Goal: Task Accomplishment & Management: Manage account settings

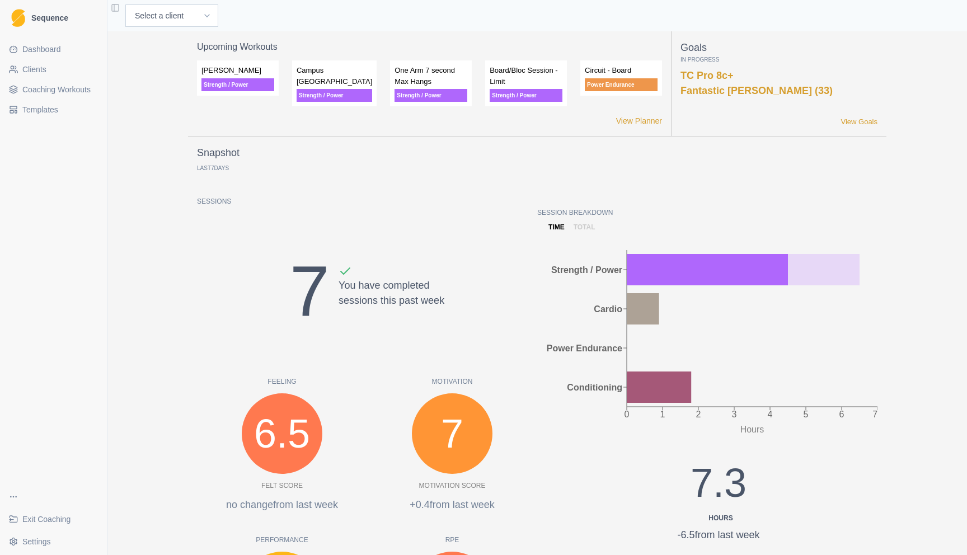
drag, startPoint x: 331, startPoint y: 64, endPoint x: 340, endPoint y: 65, distance: 9.5
click at [340, 65] on p "Campus [GEOGRAPHIC_DATA]" at bounding box center [334, 76] width 76 height 22
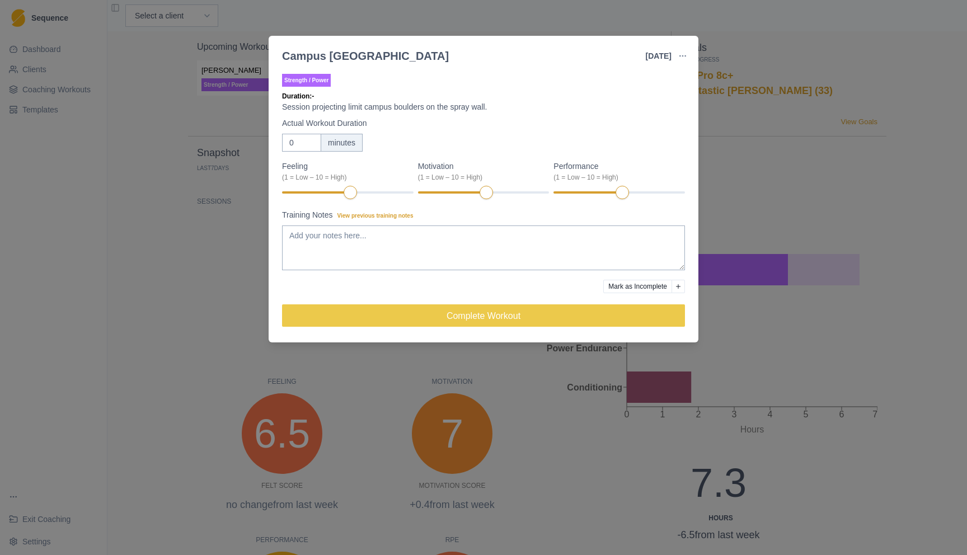
click at [704, 116] on div "Campus [GEOGRAPHIC_DATA] [DATE] Link To Goal View Workout Metrics Edit Original…" at bounding box center [483, 277] width 967 height 555
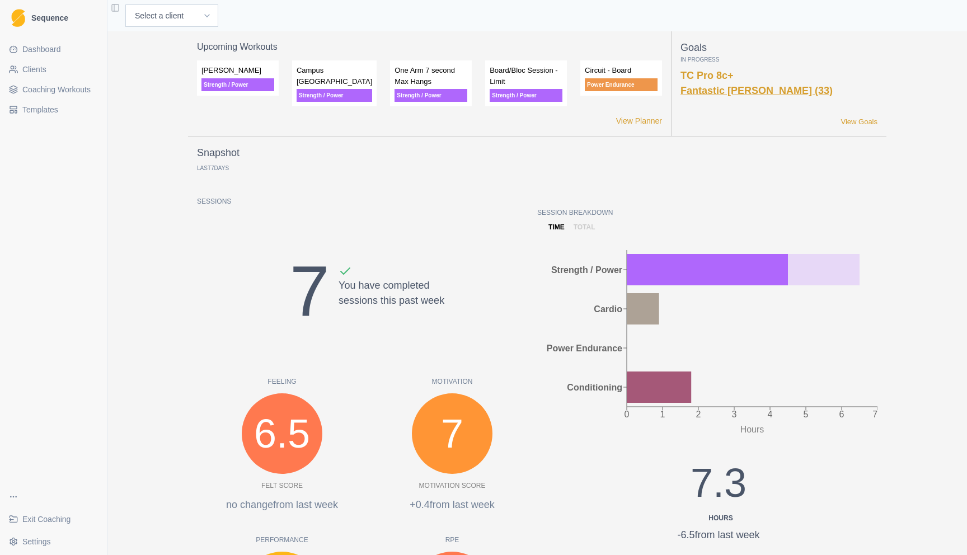
click at [719, 95] on link "Fantastic [PERSON_NAME] (33)" at bounding box center [756, 90] width 152 height 11
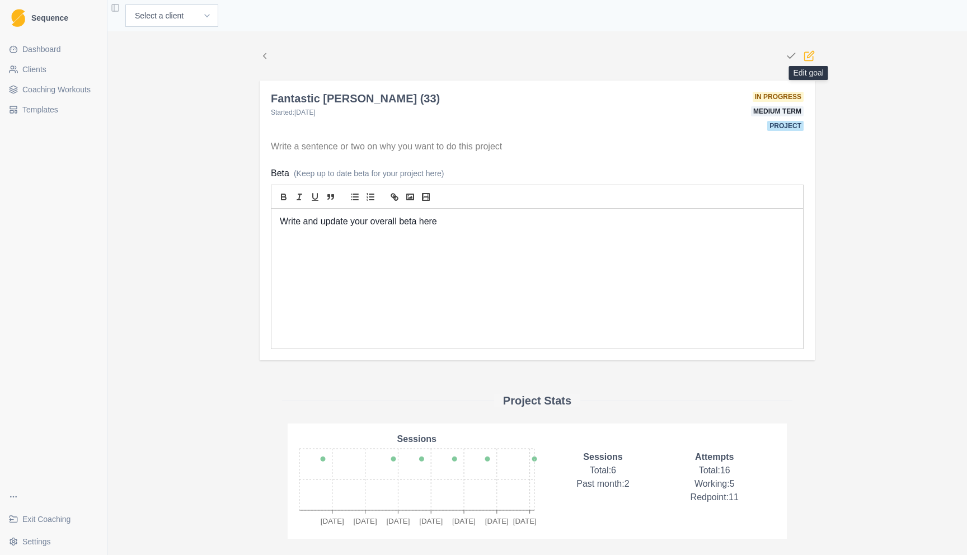
click at [807, 59] on icon at bounding box center [808, 55] width 11 height 11
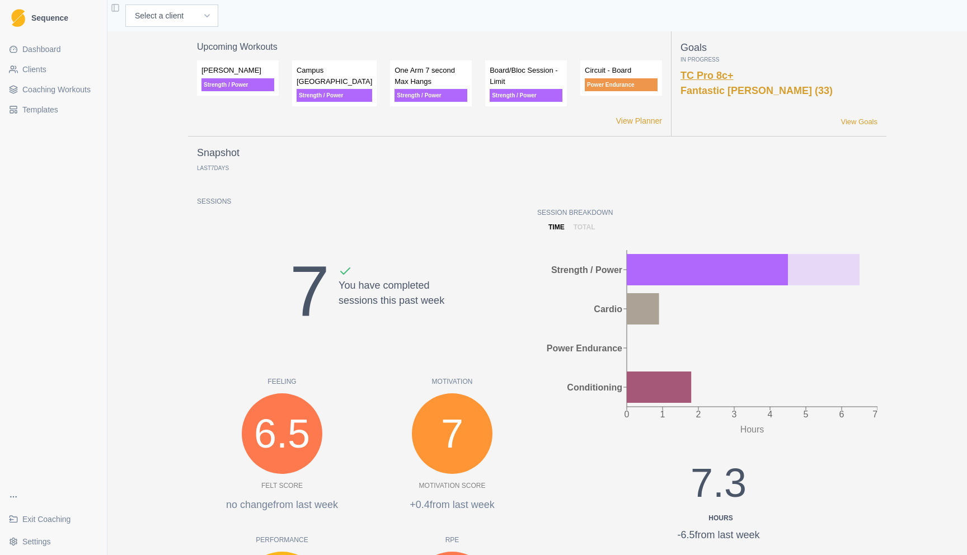
click at [721, 79] on link "TC Pro 8c+" at bounding box center [706, 75] width 53 height 11
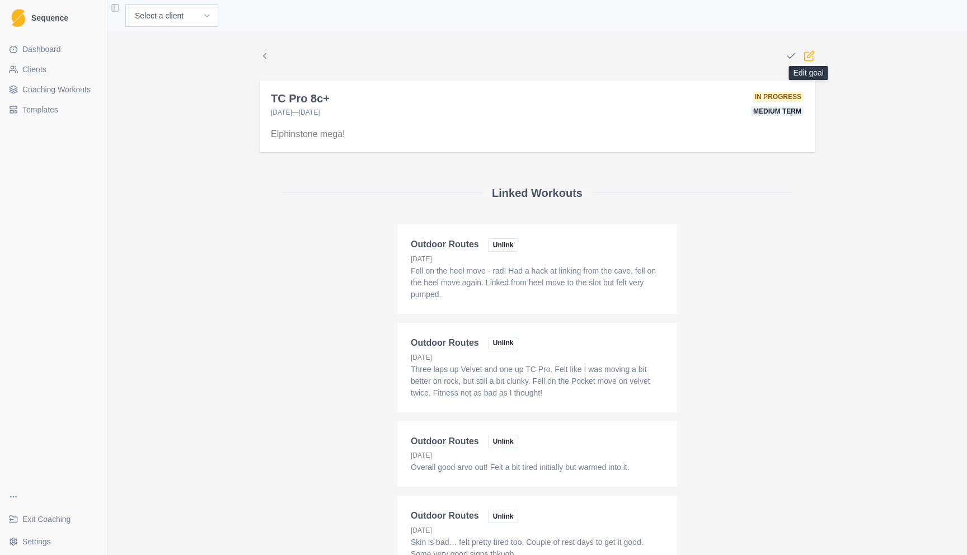
click at [809, 55] on icon at bounding box center [808, 55] width 11 height 11
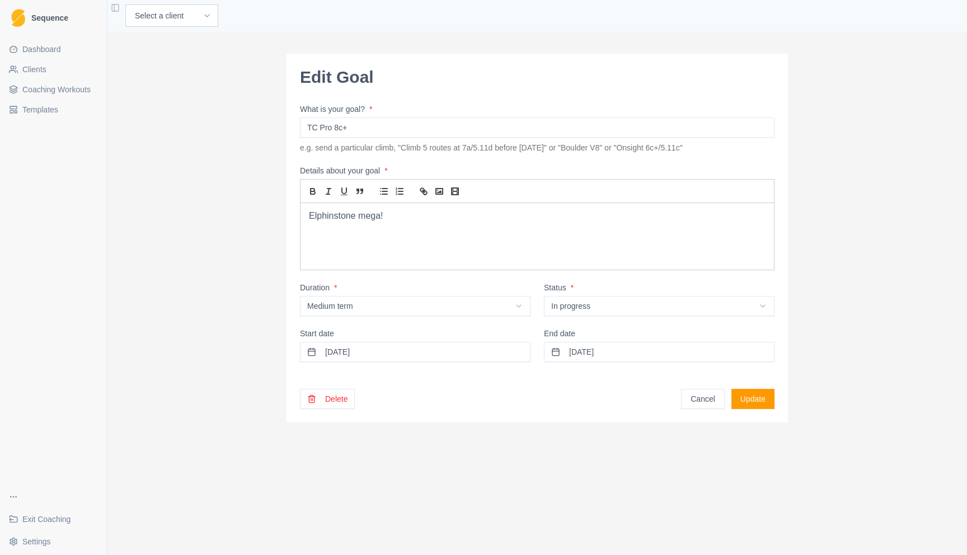
click at [386, 128] on input "TC Pro 8c+" at bounding box center [537, 127] width 474 height 20
type input "TC Pro (34)"
click at [750, 389] on button "Update" at bounding box center [752, 399] width 43 height 20
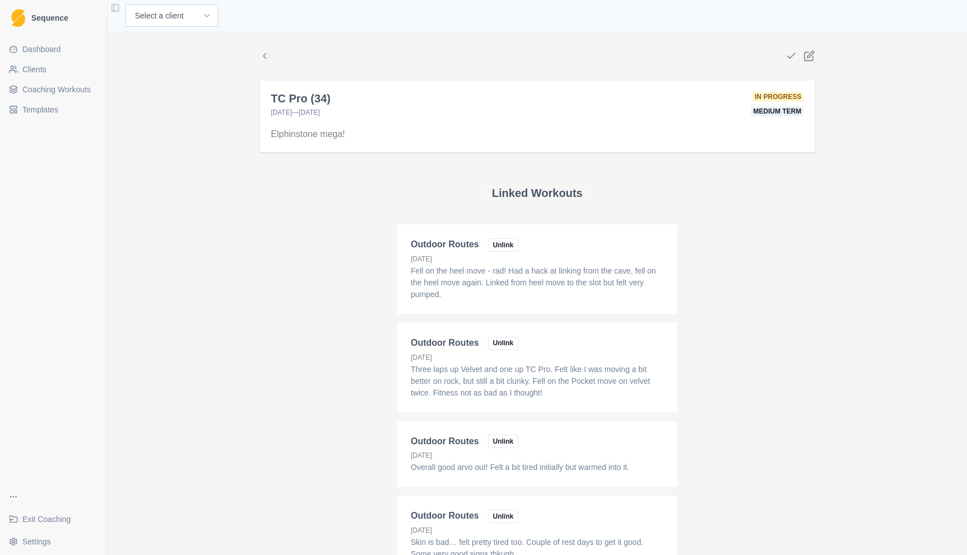
click at [67, 54] on link "Dashboard" at bounding box center [53, 49] width 98 height 18
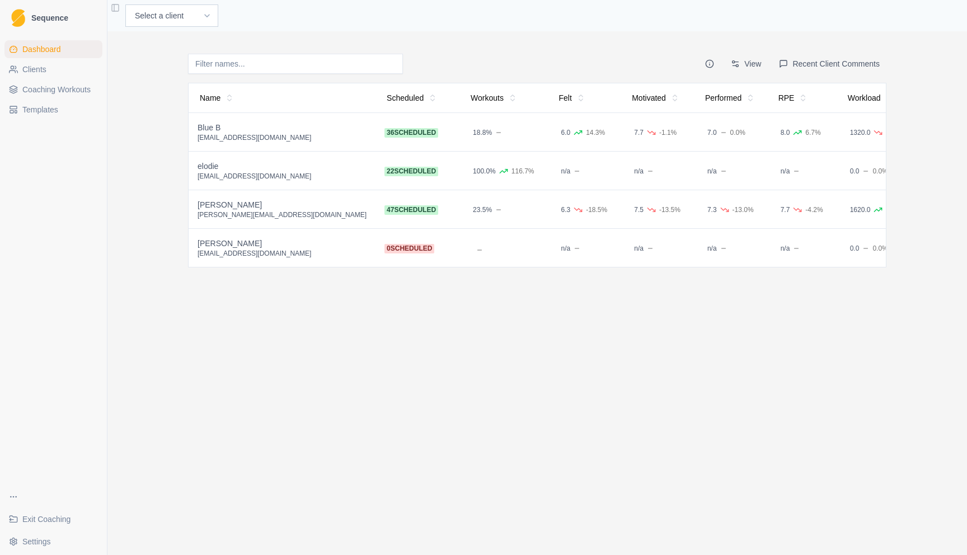
click at [57, 521] on span "Exit Coaching" at bounding box center [46, 519] width 48 height 11
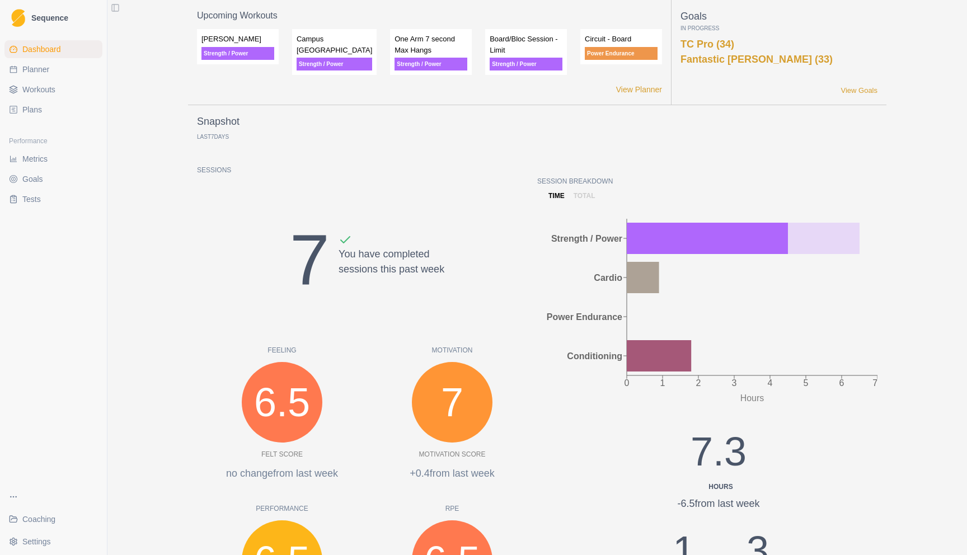
click at [65, 156] on link "Metrics" at bounding box center [53, 159] width 98 height 18
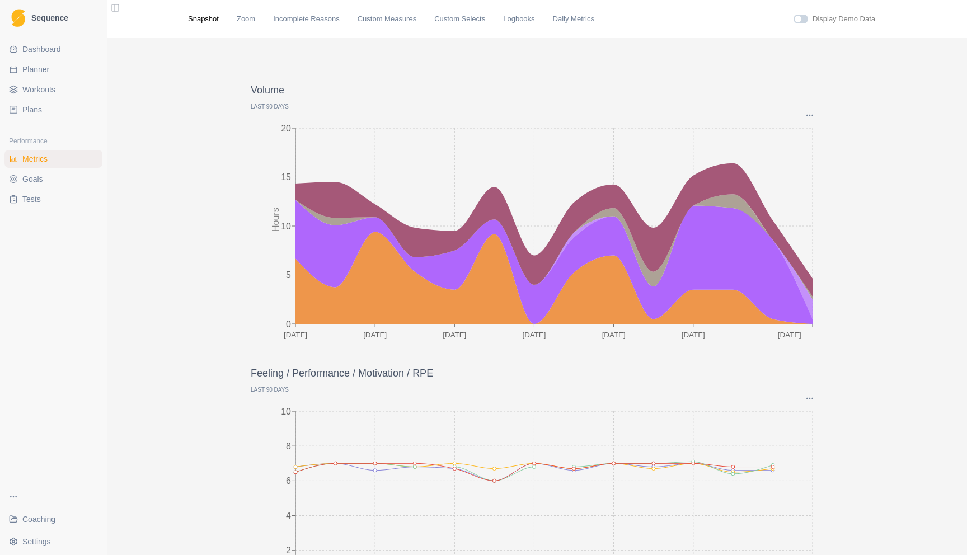
click at [52, 54] on span "Dashboard" at bounding box center [41, 49] width 39 height 11
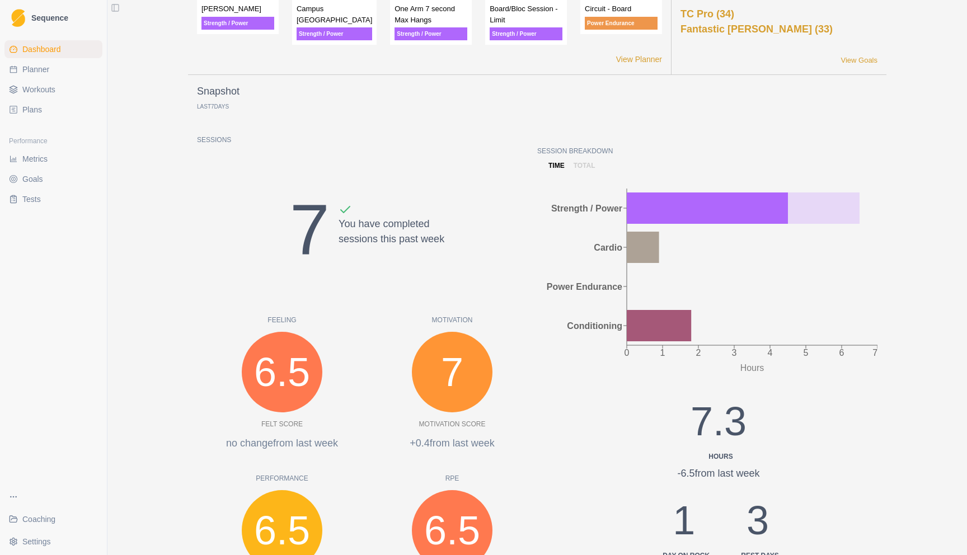
scroll to position [44, 0]
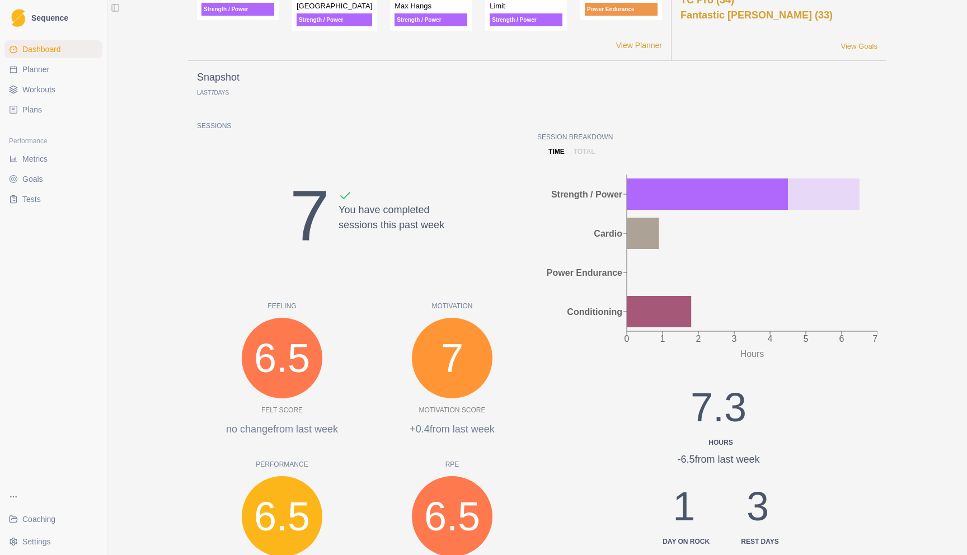
click at [40, 87] on span "Workouts" at bounding box center [38, 89] width 33 height 11
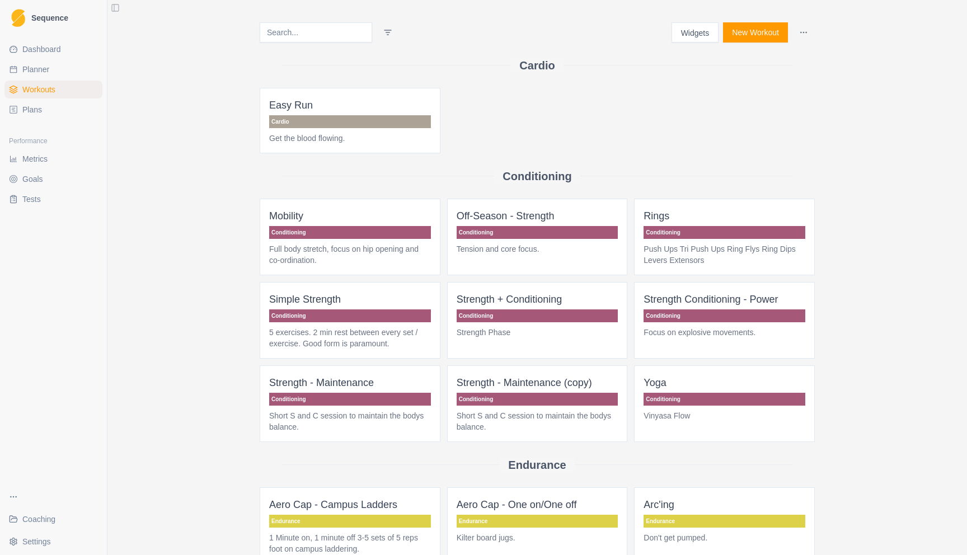
click at [67, 69] on link "Planner" at bounding box center [53, 69] width 98 height 18
select select "month"
